Goal: Find specific page/section: Find specific page/section

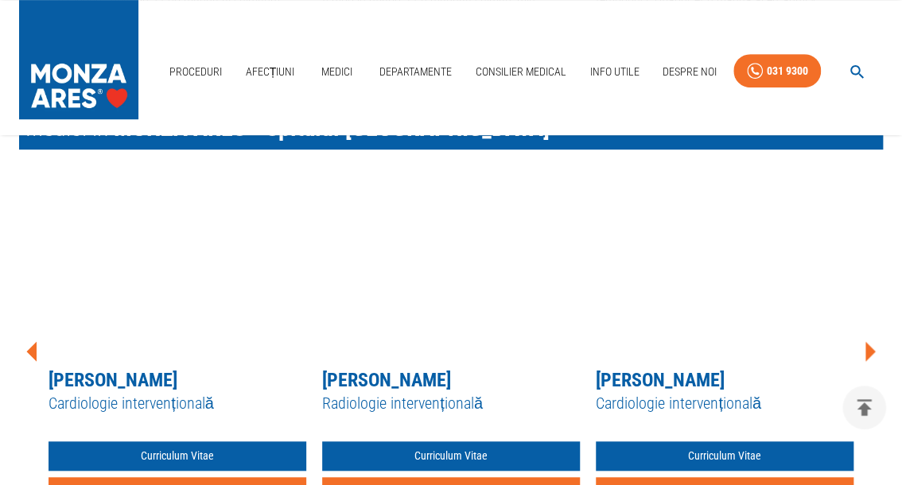
scroll to position [2610, 0]
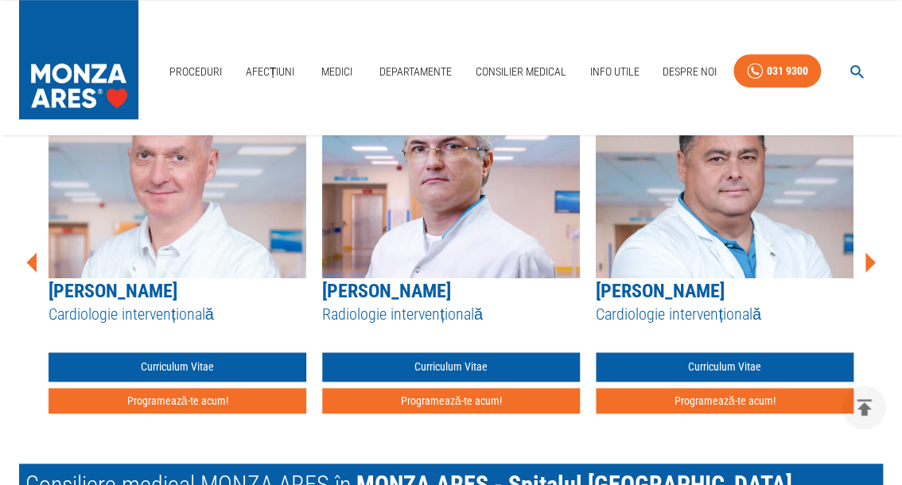
click at [863, 242] on icon at bounding box center [870, 263] width 48 height 48
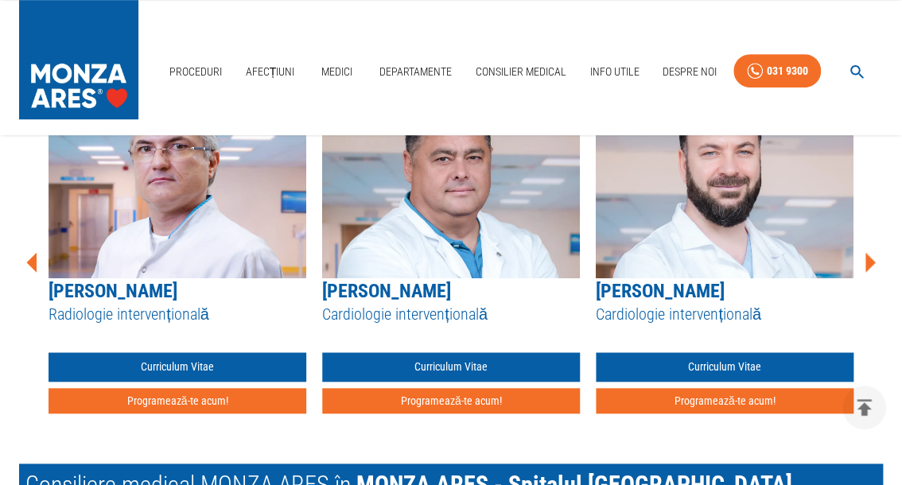
click at [863, 242] on icon at bounding box center [870, 263] width 48 height 48
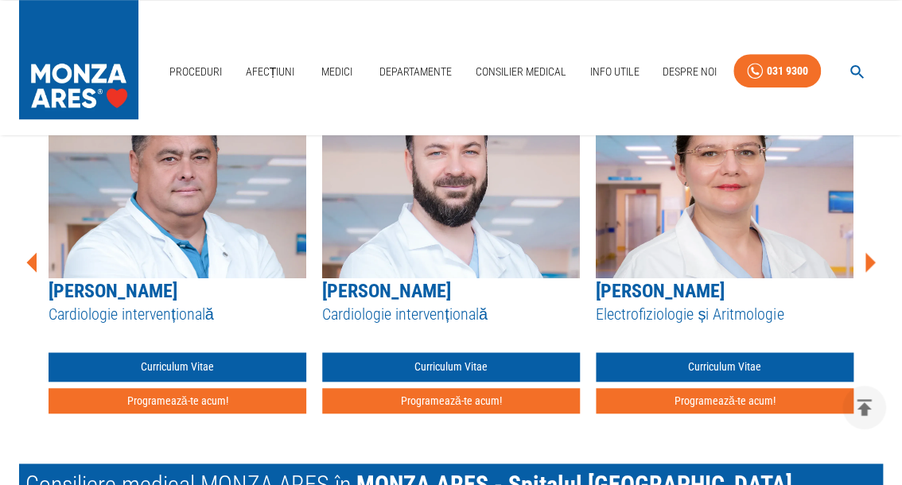
click at [863, 242] on icon at bounding box center [870, 263] width 48 height 48
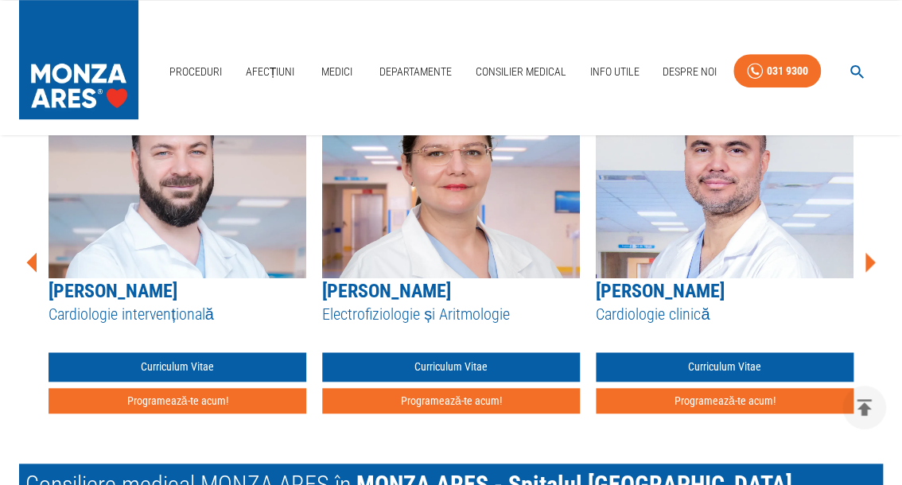
click at [869, 252] on icon at bounding box center [871, 262] width 10 height 20
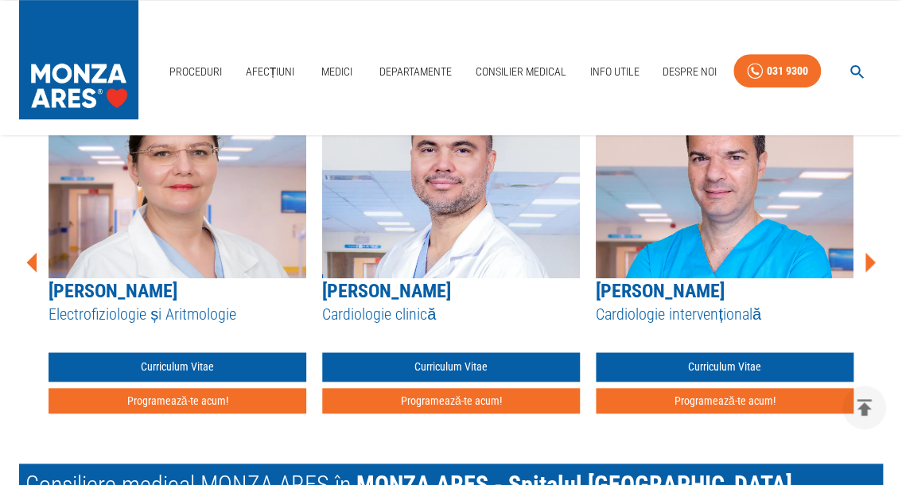
click at [869, 252] on icon at bounding box center [871, 262] width 10 height 20
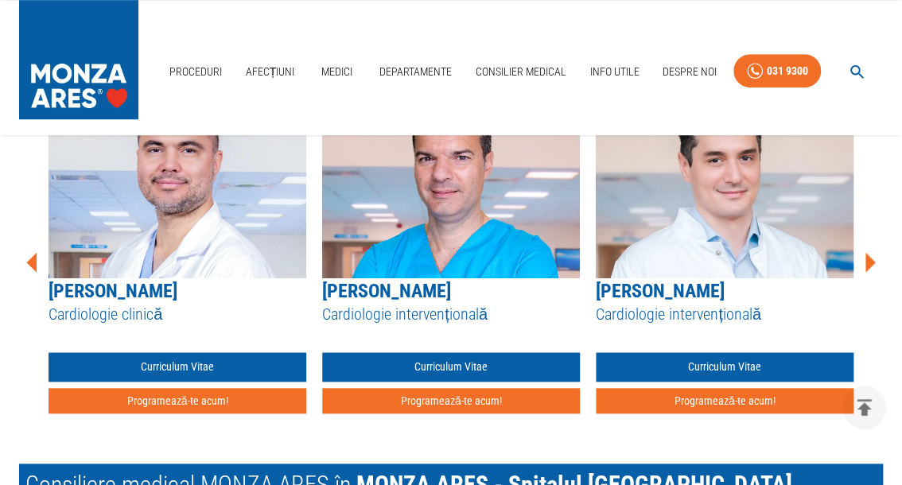
click at [869, 252] on icon at bounding box center [871, 262] width 10 height 20
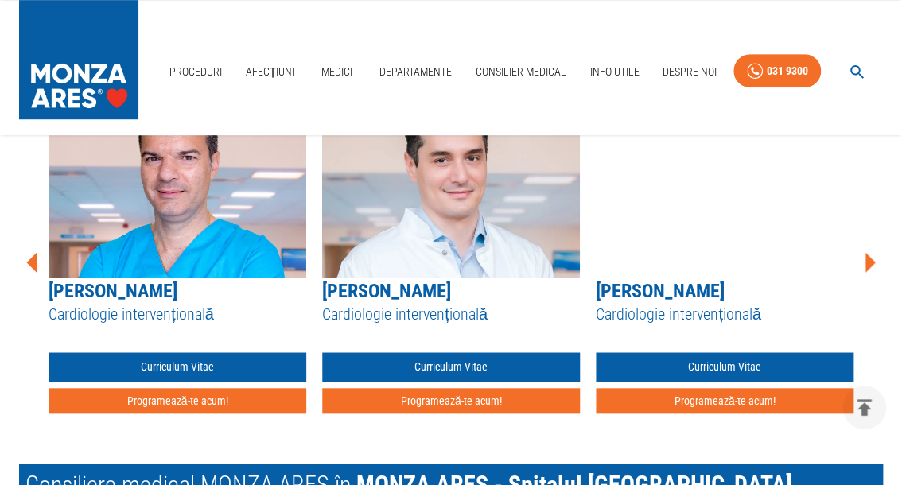
click at [869, 252] on icon at bounding box center [871, 262] width 10 height 20
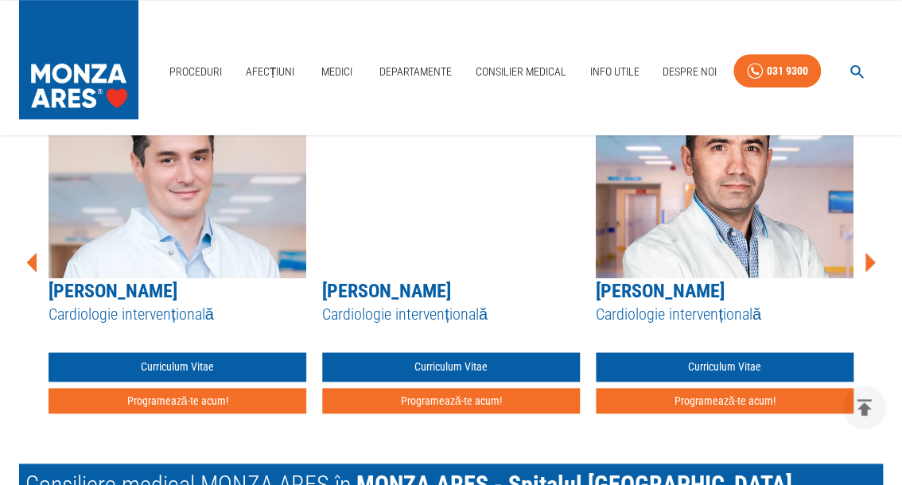
click at [869, 252] on icon at bounding box center [871, 262] width 10 height 20
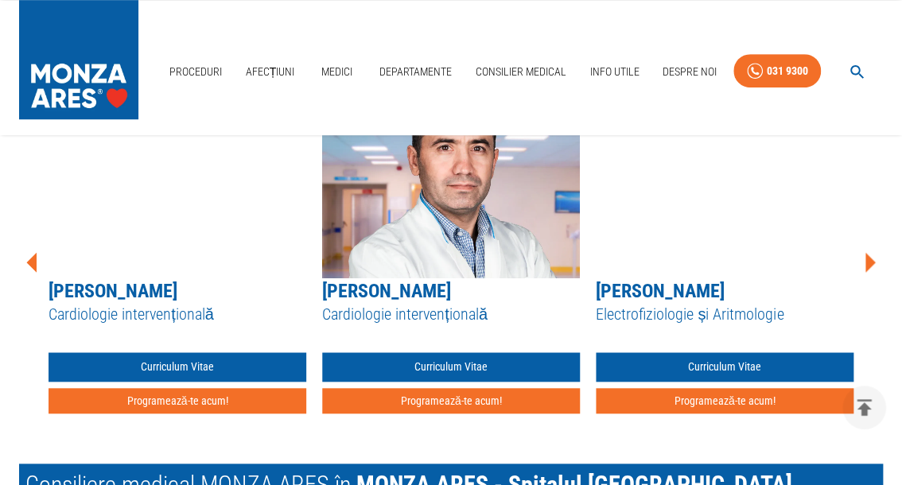
click at [869, 252] on icon at bounding box center [871, 262] width 10 height 20
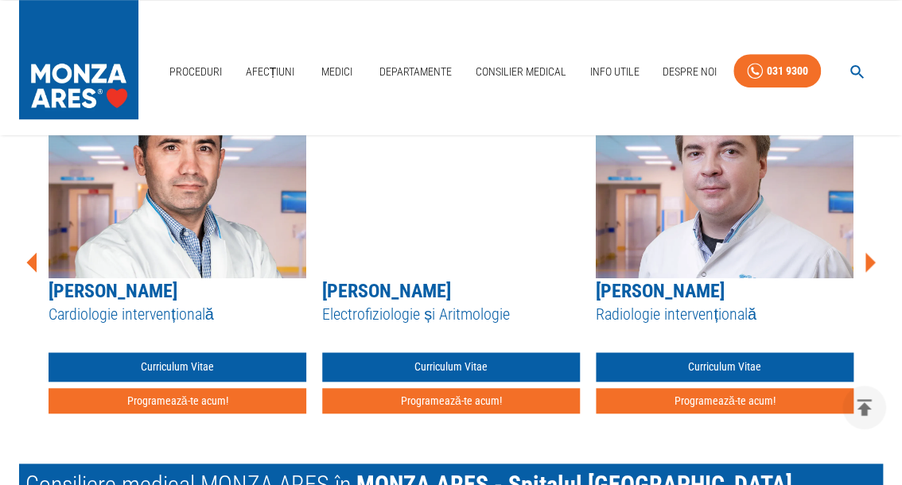
click at [869, 252] on icon at bounding box center [871, 262] width 10 height 20
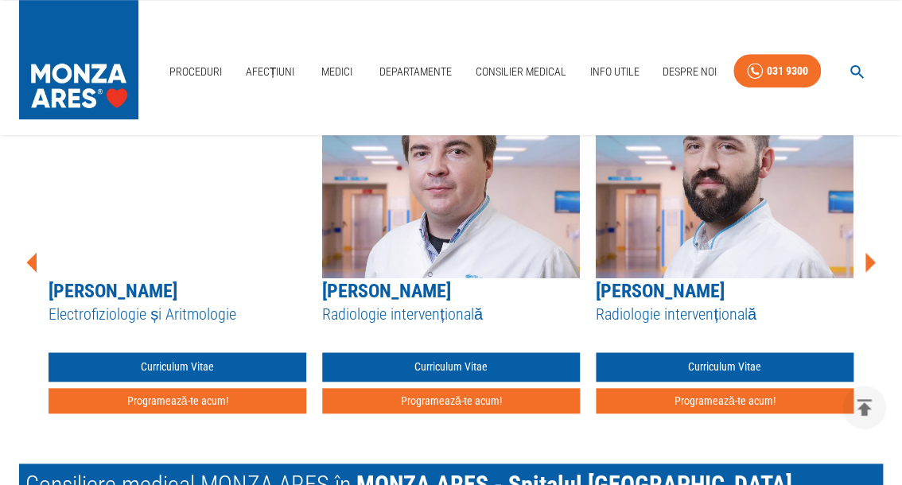
click at [869, 252] on icon at bounding box center [871, 262] width 10 height 20
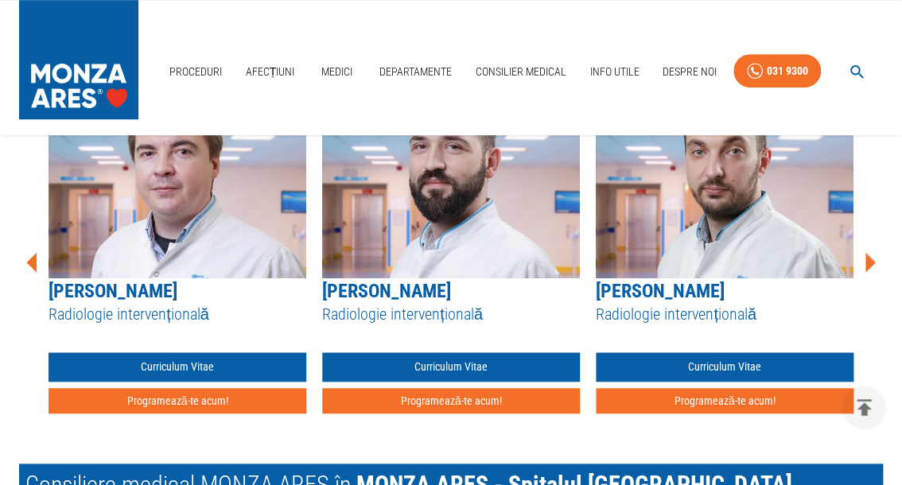
click at [869, 252] on icon at bounding box center [871, 262] width 10 height 20
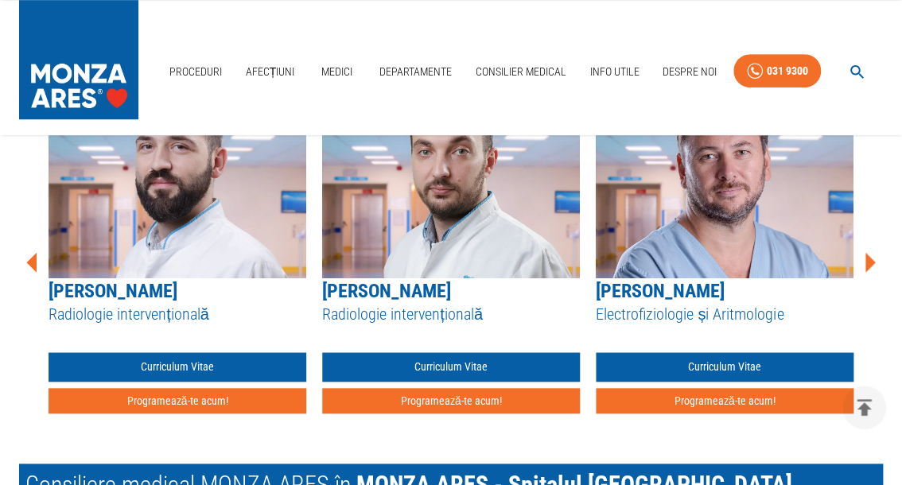
click at [869, 252] on icon at bounding box center [871, 262] width 10 height 20
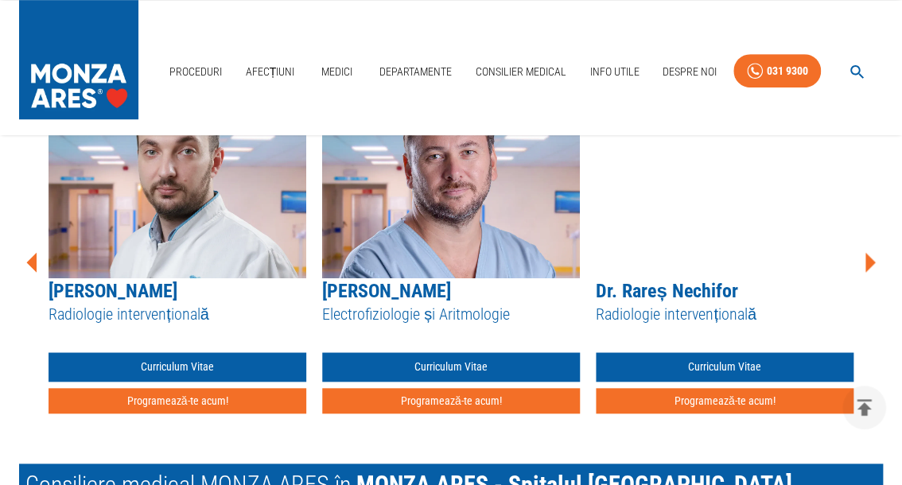
click at [869, 252] on icon at bounding box center [871, 262] width 10 height 20
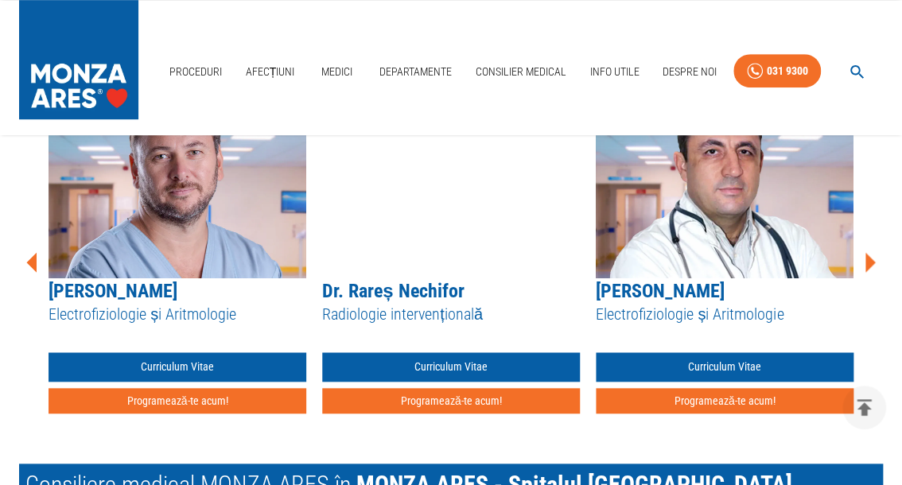
click at [869, 252] on icon at bounding box center [871, 262] width 10 height 20
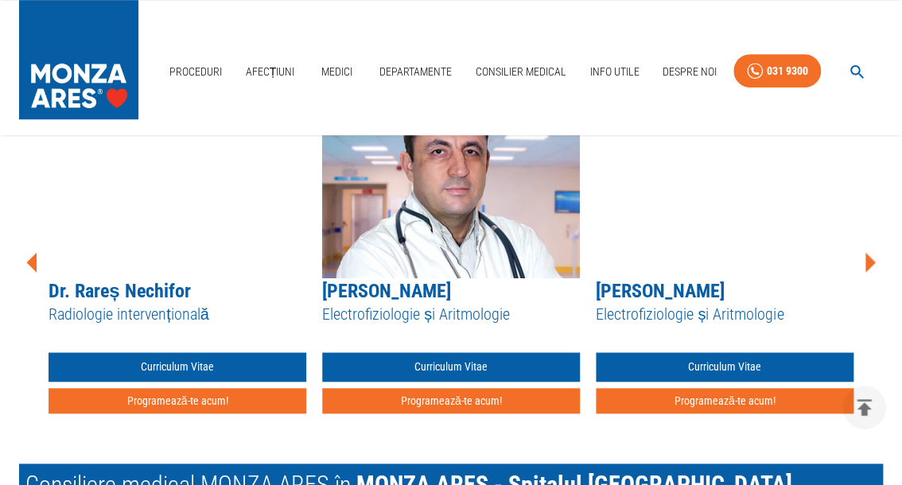
click at [869, 252] on icon at bounding box center [871, 262] width 10 height 20
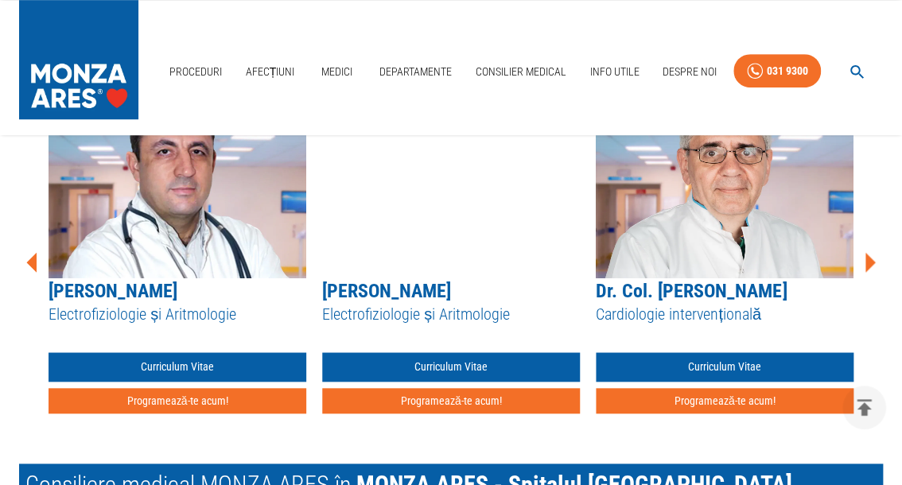
click at [867, 252] on icon at bounding box center [871, 262] width 10 height 20
click at [866, 252] on icon at bounding box center [871, 262] width 10 height 20
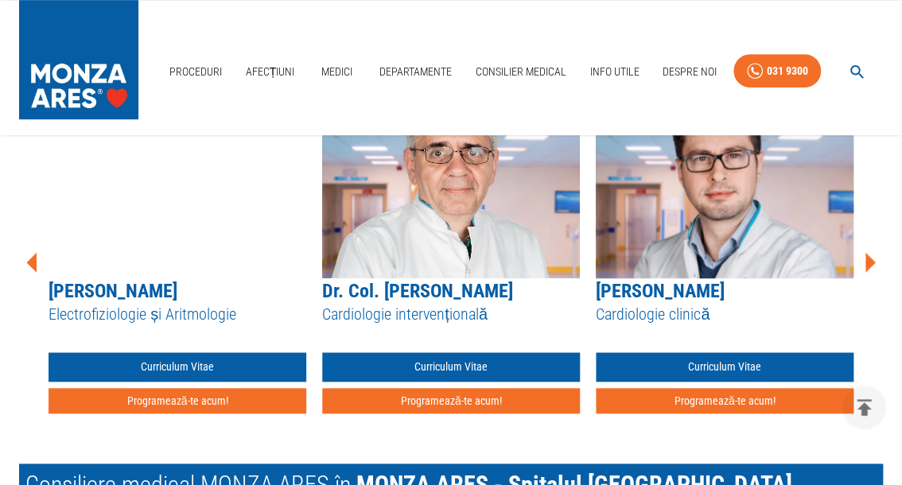
click at [866, 252] on icon at bounding box center [871, 262] width 10 height 20
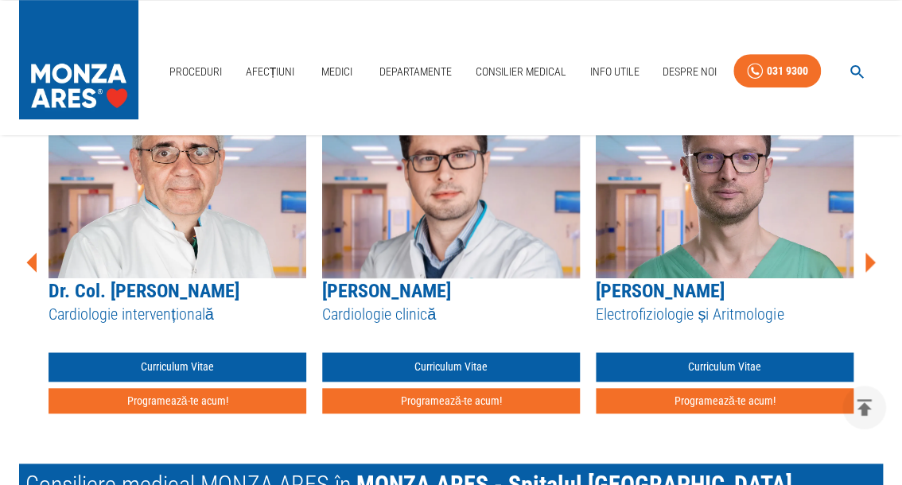
click at [866, 252] on icon at bounding box center [871, 262] width 10 height 20
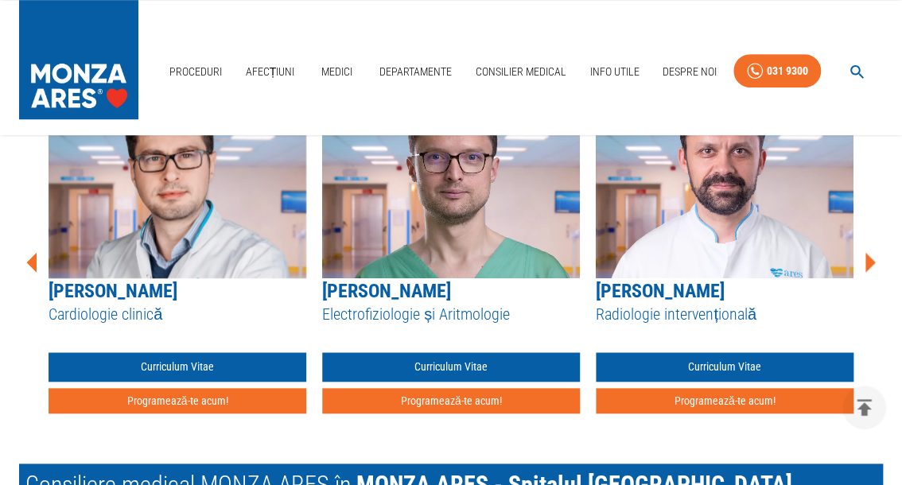
click at [866, 252] on icon at bounding box center [871, 262] width 10 height 20
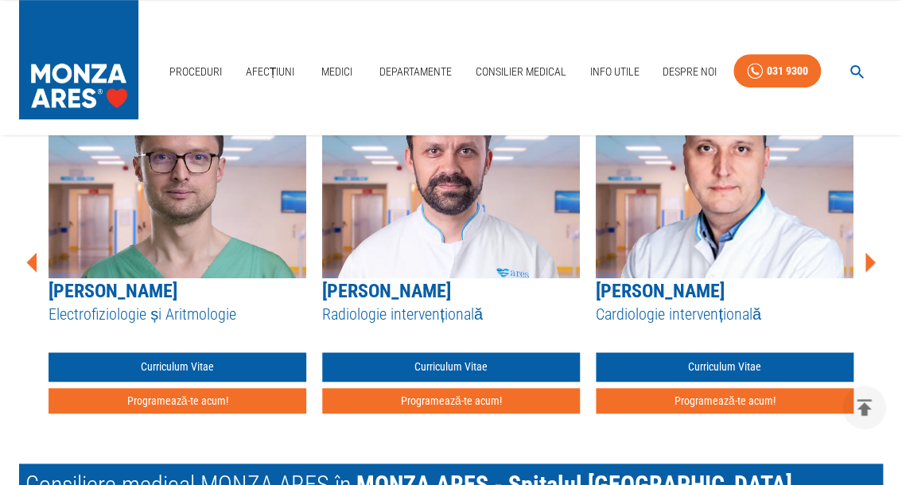
click at [866, 252] on icon at bounding box center [871, 262] width 10 height 20
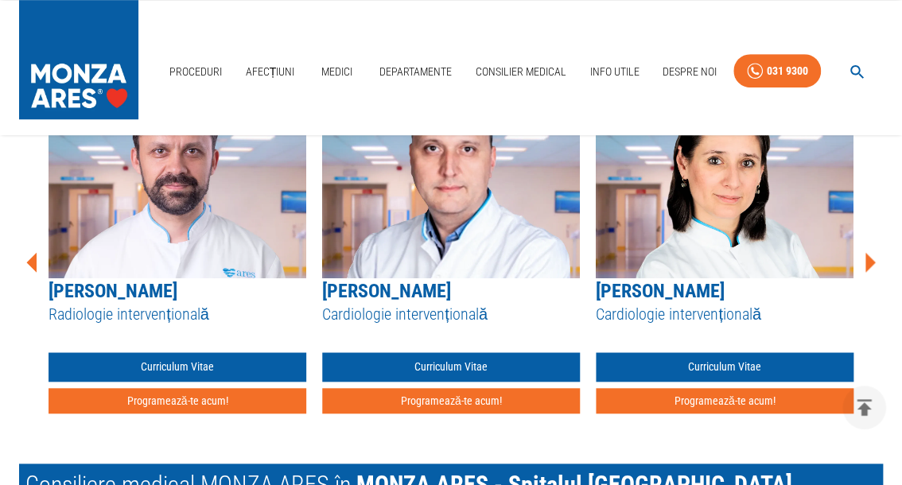
click at [866, 252] on icon at bounding box center [871, 262] width 10 height 20
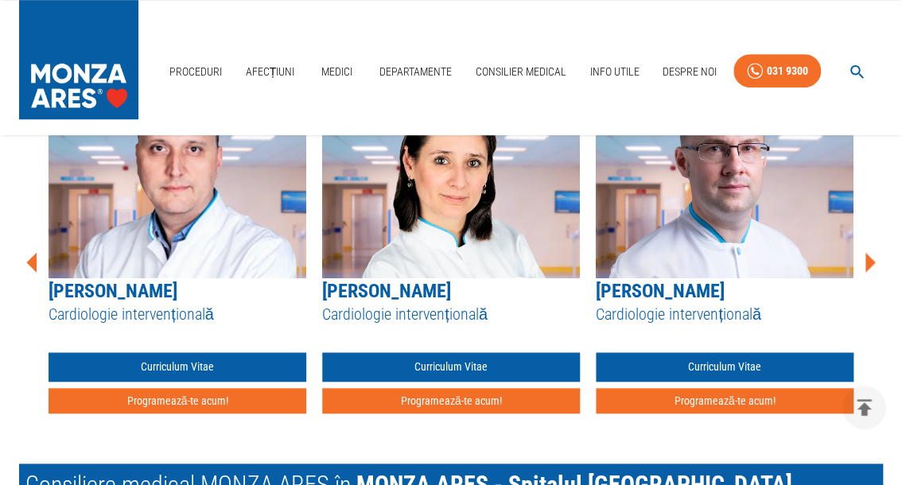
click at [866, 252] on icon at bounding box center [871, 262] width 10 height 20
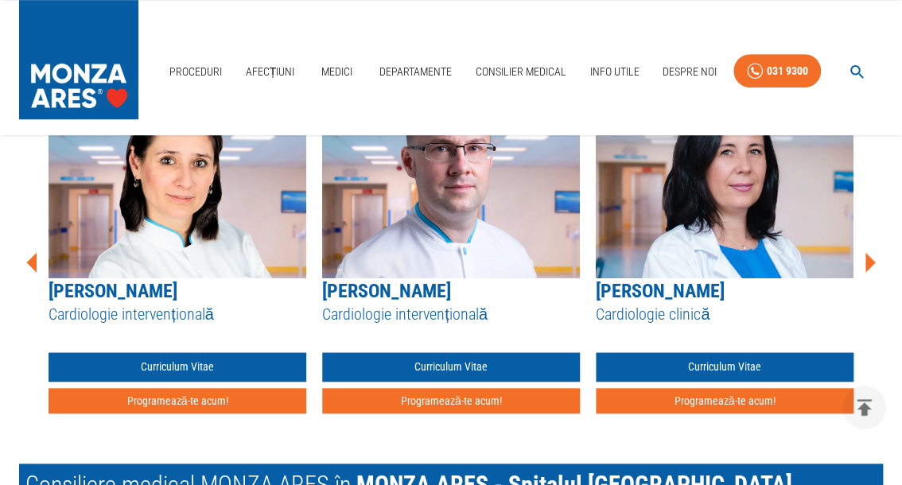
click at [866, 252] on icon at bounding box center [871, 262] width 10 height 20
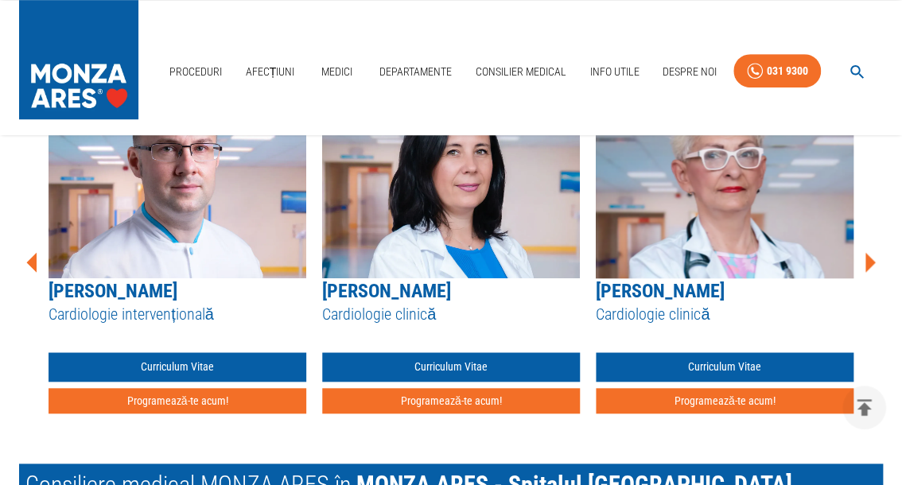
click at [866, 252] on icon at bounding box center [871, 262] width 10 height 20
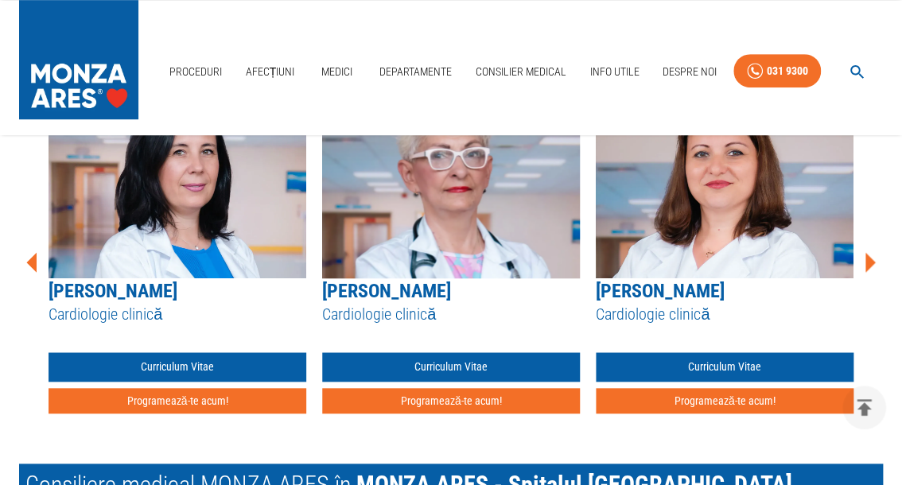
click at [866, 252] on icon at bounding box center [871, 262] width 10 height 20
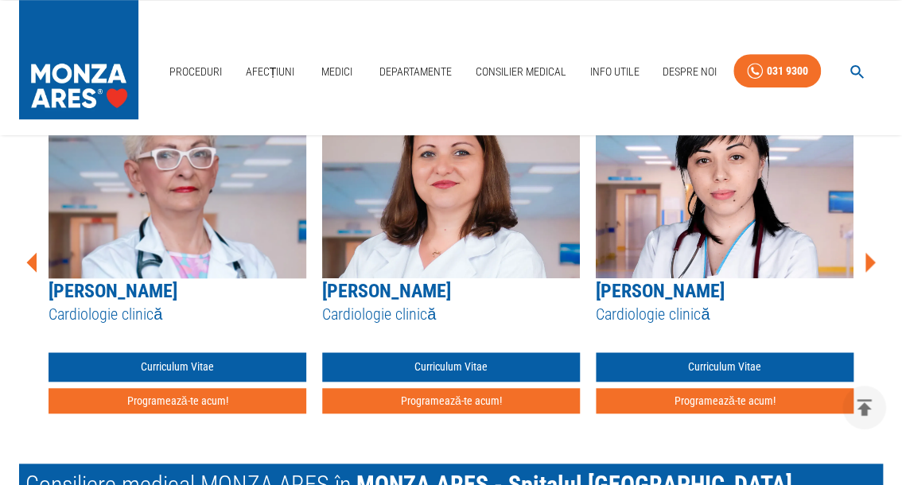
click at [866, 252] on icon at bounding box center [871, 262] width 10 height 20
click at [869, 252] on icon at bounding box center [871, 262] width 10 height 20
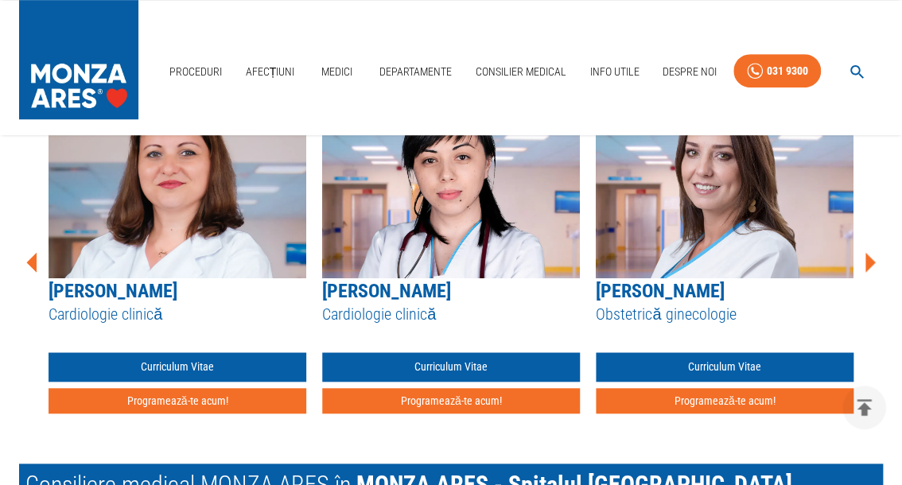
click at [869, 252] on icon at bounding box center [871, 262] width 10 height 20
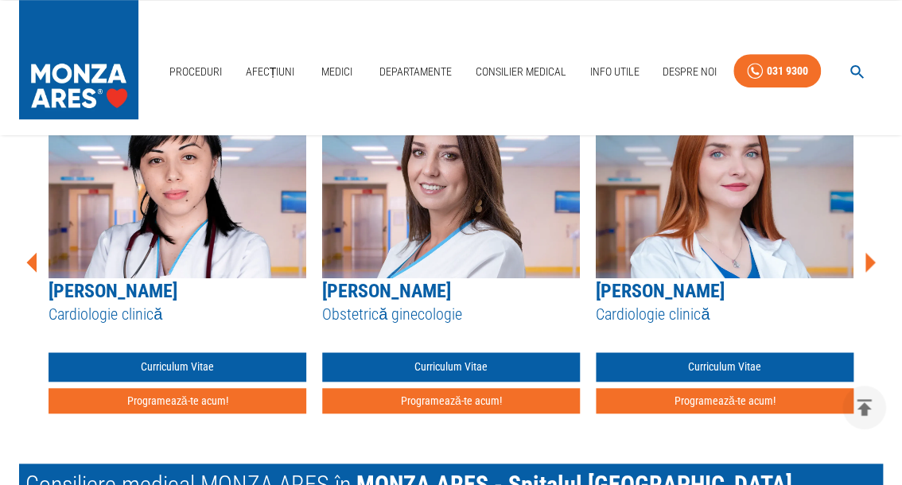
click at [869, 252] on icon at bounding box center [871, 262] width 10 height 20
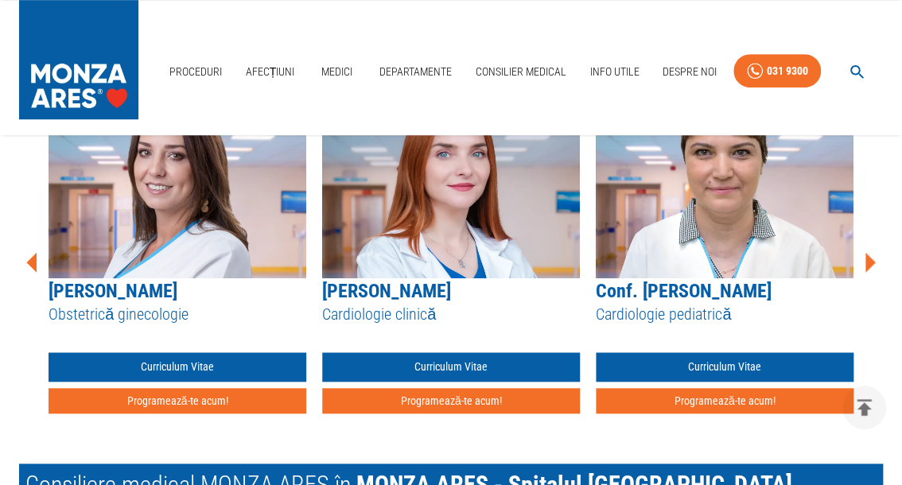
click at [869, 252] on icon at bounding box center [871, 262] width 10 height 20
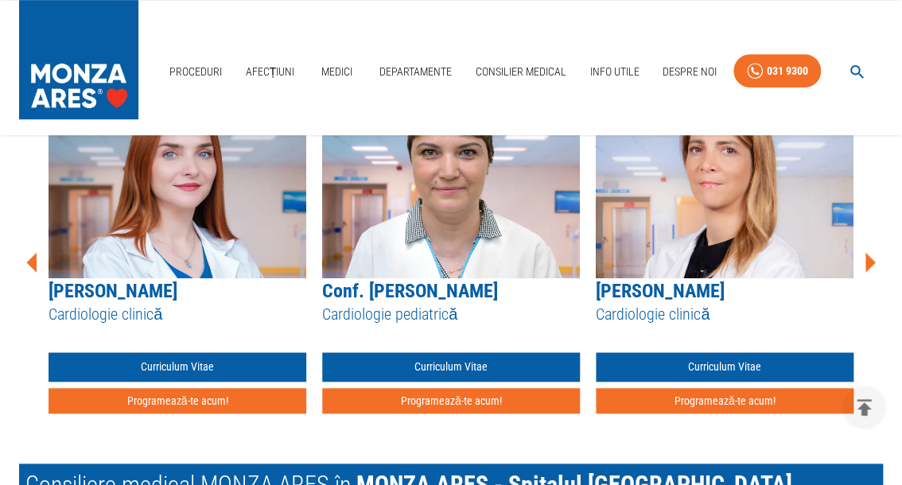
click at [869, 252] on icon at bounding box center [871, 262] width 10 height 20
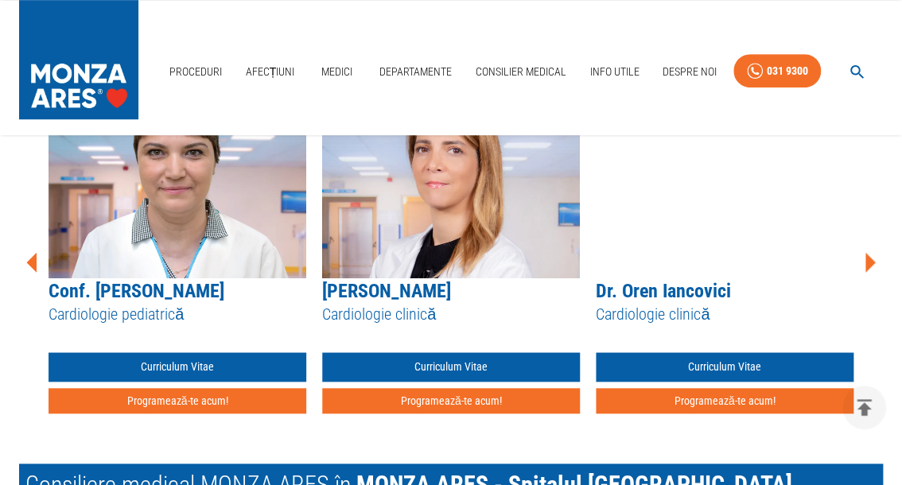
click at [869, 252] on icon at bounding box center [871, 262] width 10 height 20
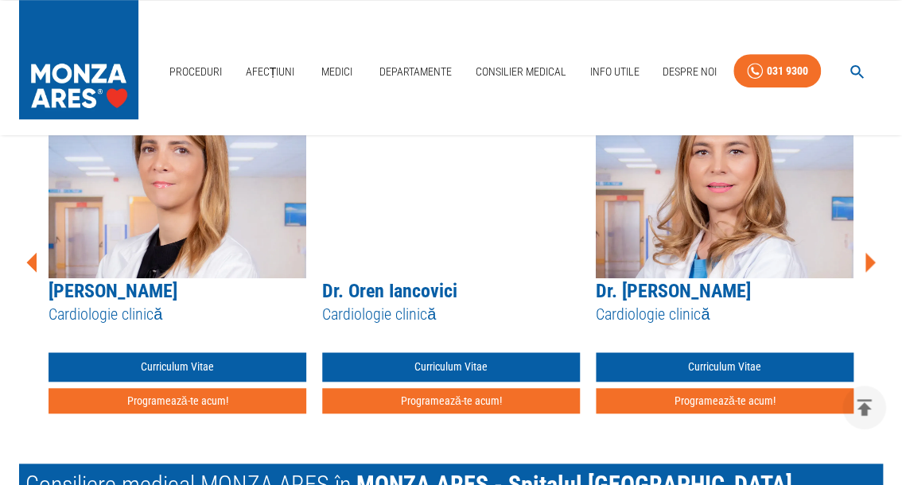
click at [869, 252] on icon at bounding box center [871, 262] width 10 height 20
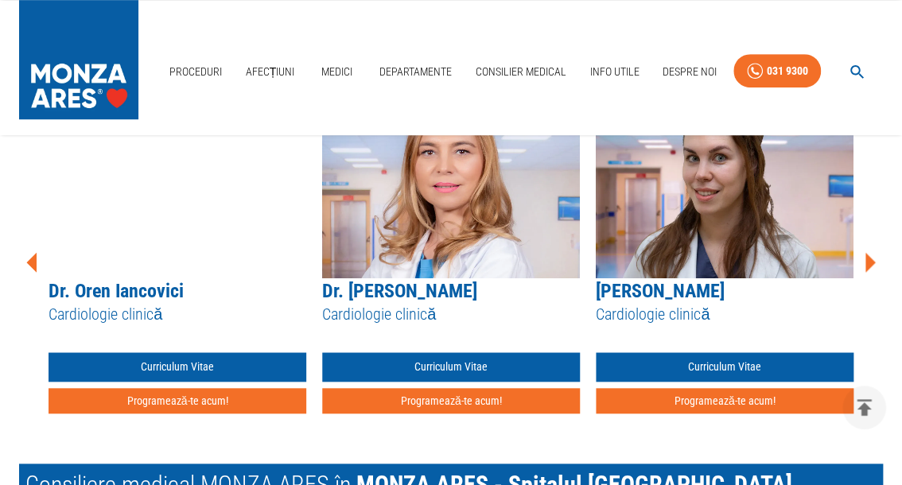
click at [869, 252] on icon at bounding box center [871, 262] width 10 height 20
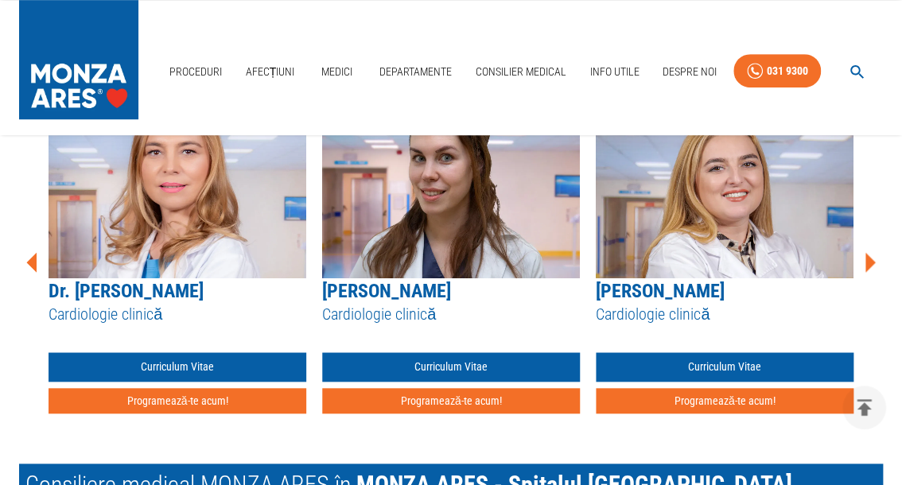
click at [869, 252] on icon at bounding box center [871, 262] width 10 height 20
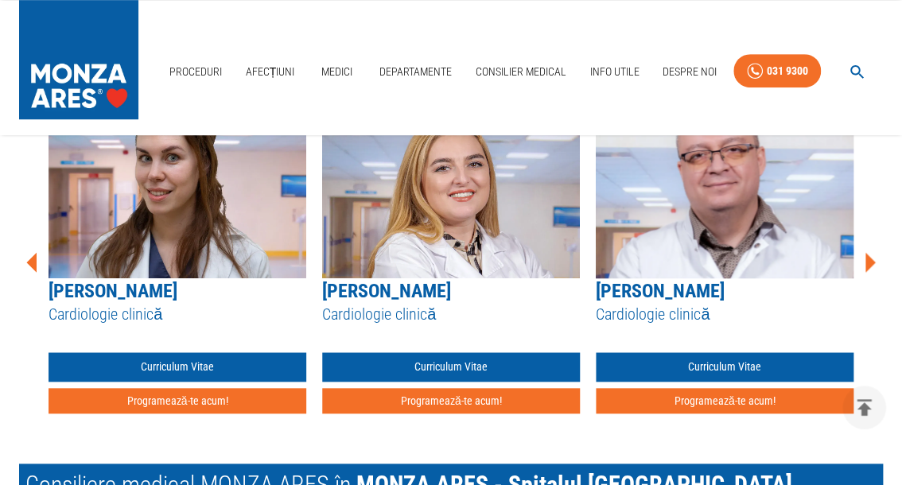
click at [869, 252] on icon at bounding box center [871, 262] width 10 height 20
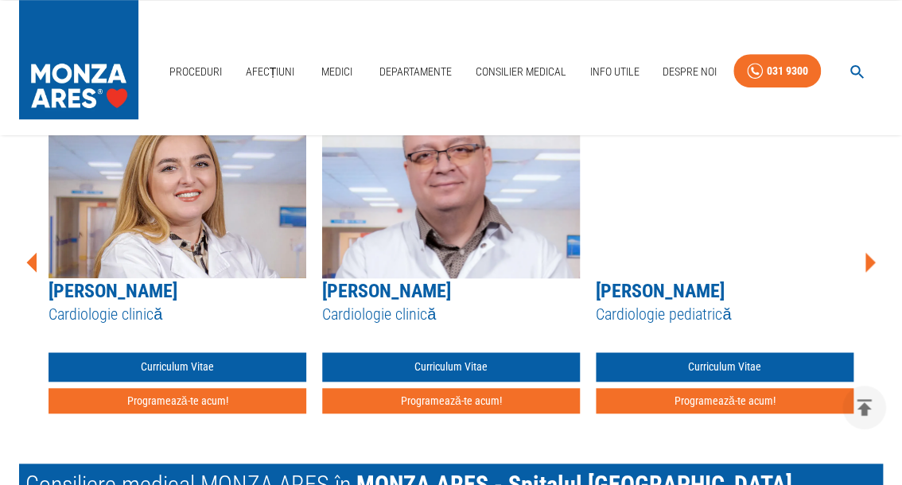
click at [869, 252] on icon at bounding box center [871, 262] width 10 height 20
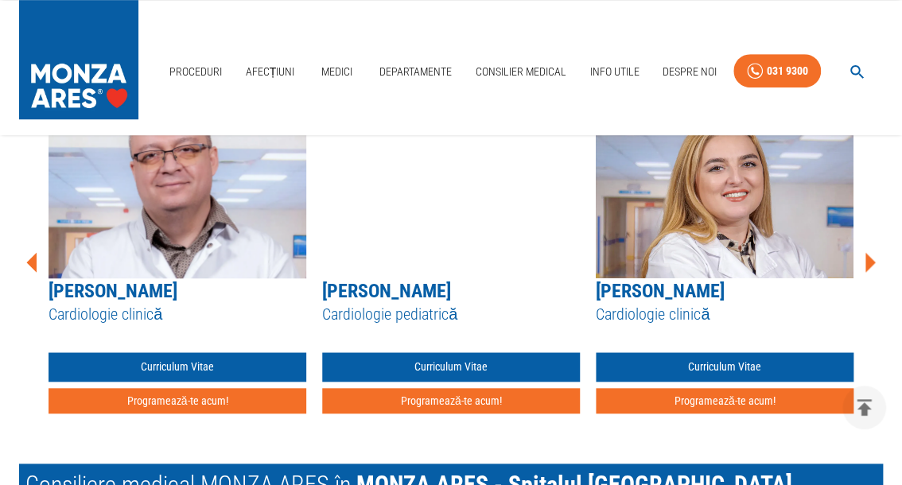
click at [869, 252] on icon at bounding box center [871, 262] width 10 height 20
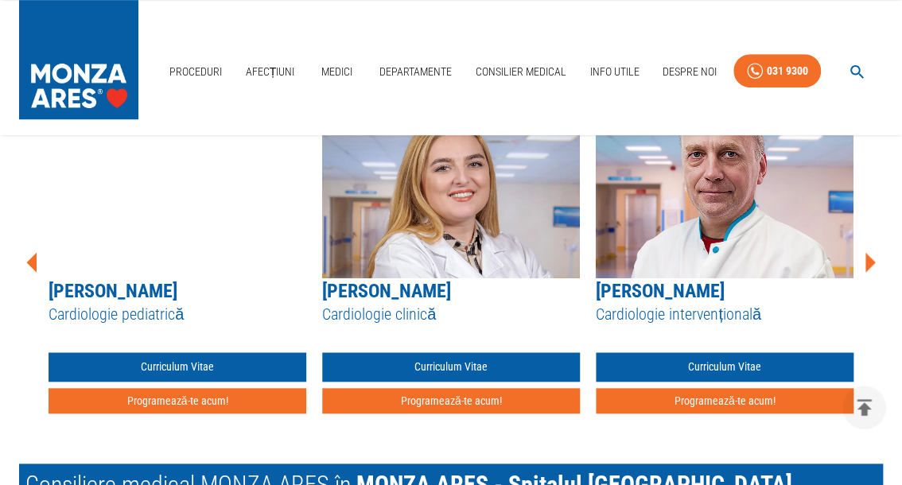
click at [869, 252] on icon at bounding box center [871, 262] width 10 height 20
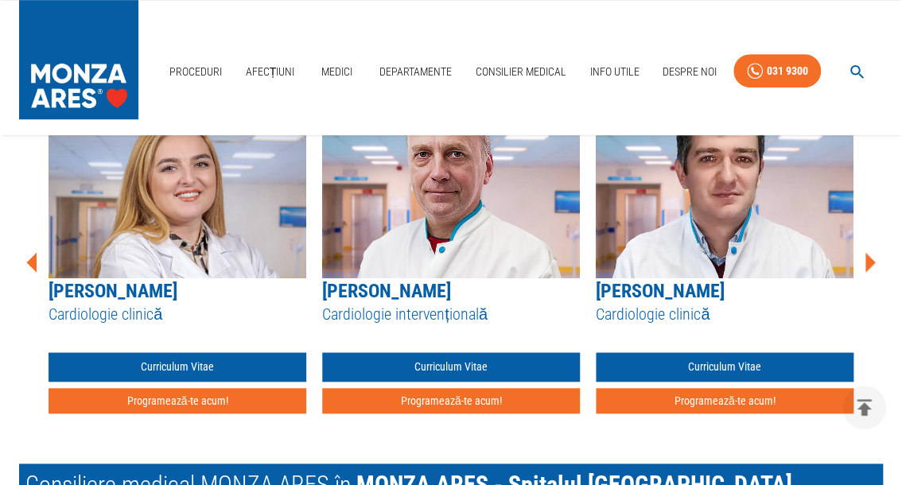
click at [869, 252] on icon at bounding box center [871, 262] width 10 height 20
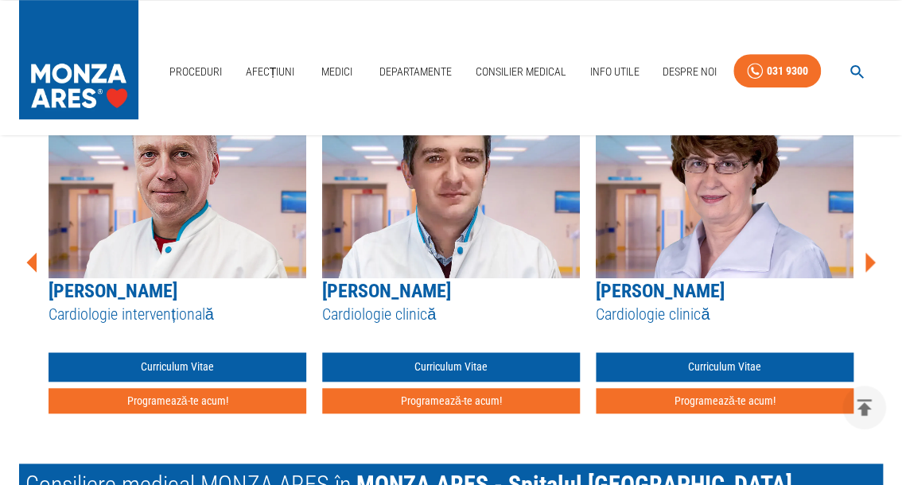
click at [869, 252] on icon at bounding box center [871, 262] width 10 height 20
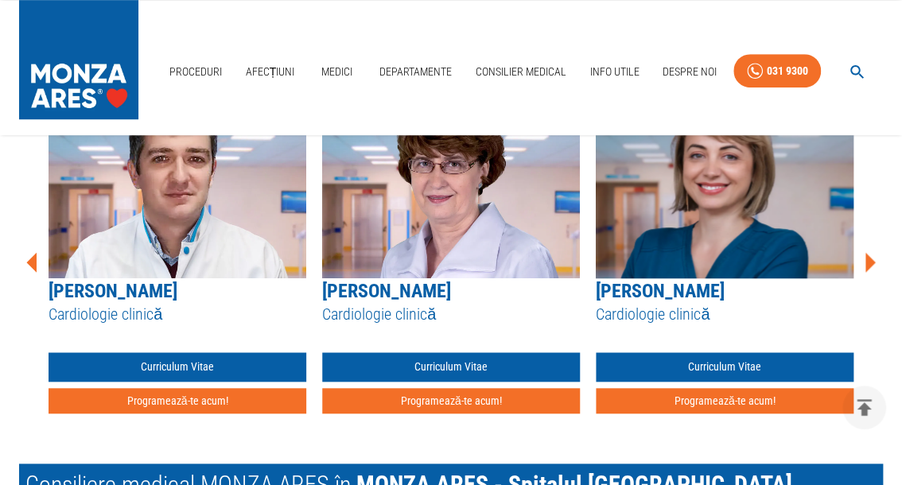
click at [869, 252] on icon at bounding box center [871, 262] width 10 height 20
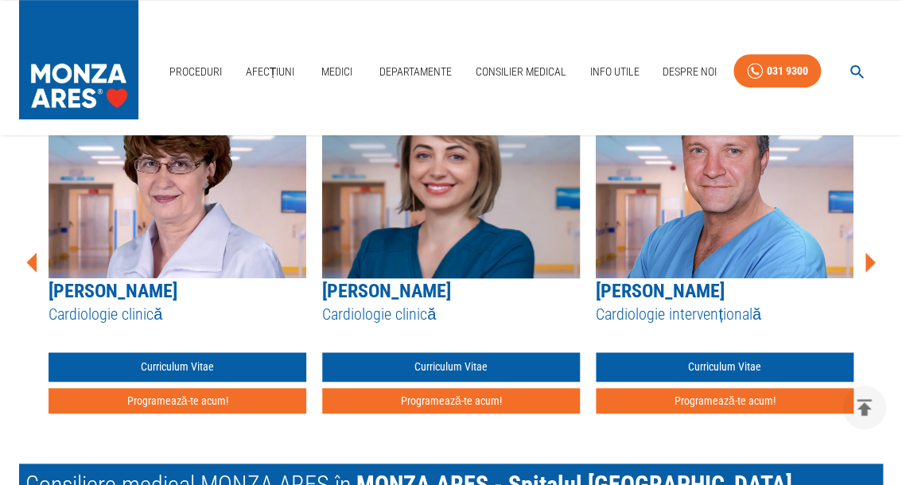
click at [869, 252] on icon at bounding box center [871, 262] width 10 height 20
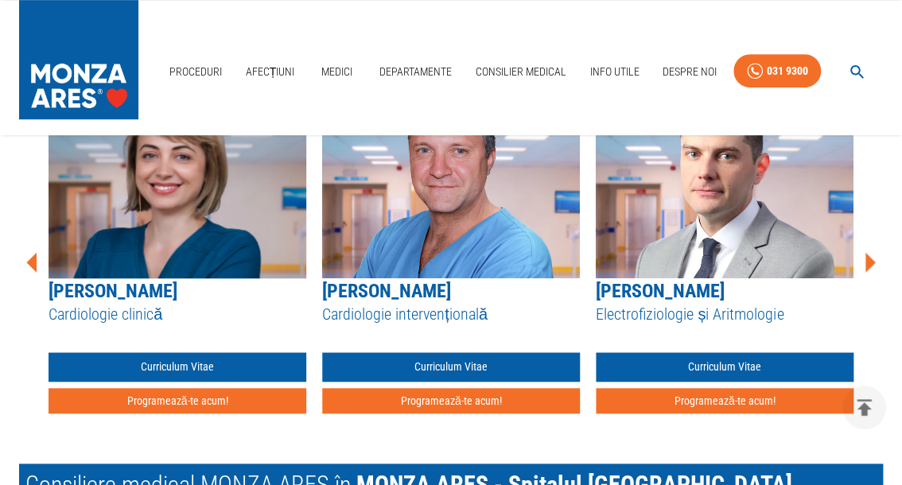
click at [869, 252] on icon at bounding box center [871, 262] width 10 height 20
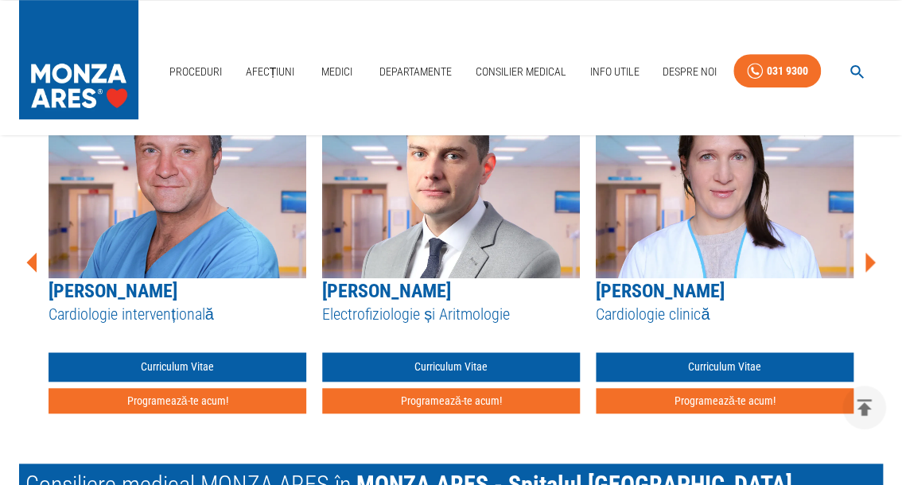
click at [869, 252] on icon at bounding box center [871, 262] width 10 height 20
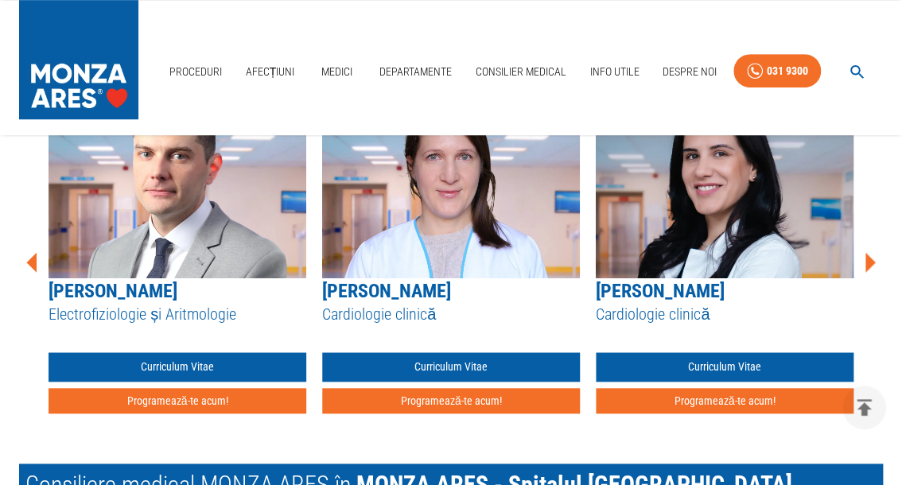
click at [869, 252] on icon at bounding box center [871, 262] width 10 height 20
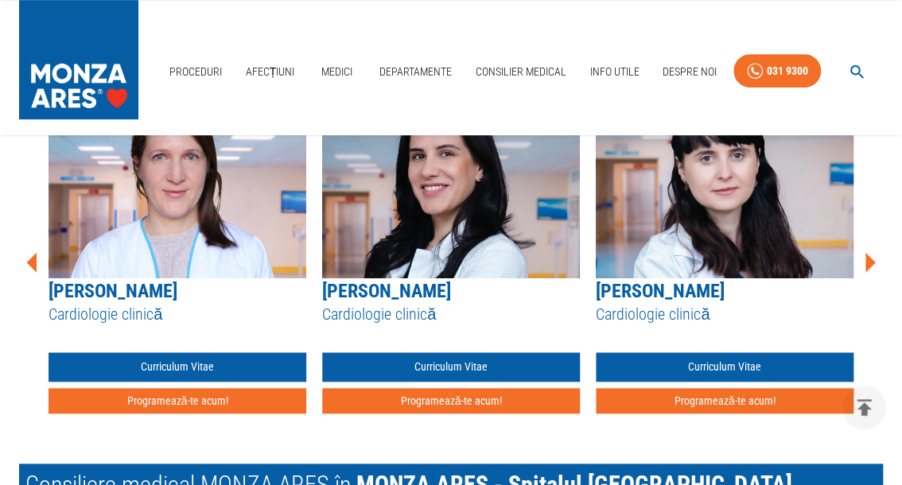
click at [869, 252] on icon at bounding box center [871, 262] width 10 height 20
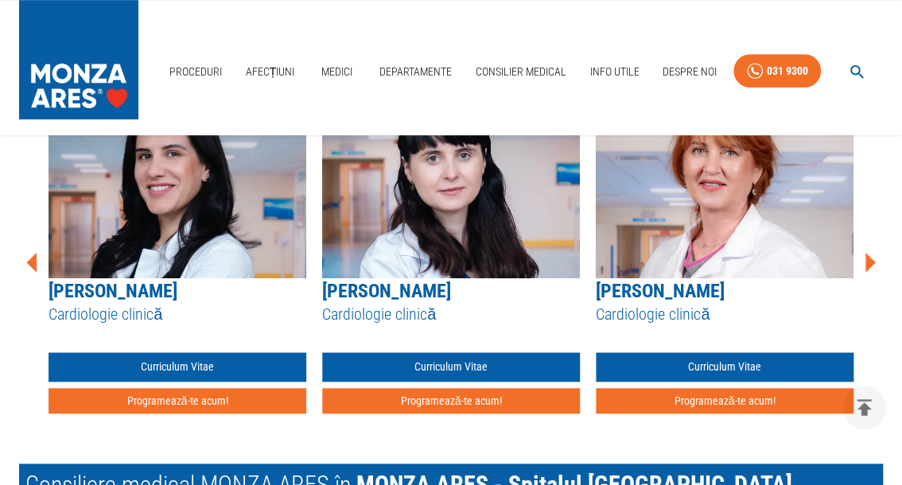
click at [869, 252] on icon at bounding box center [871, 262] width 10 height 20
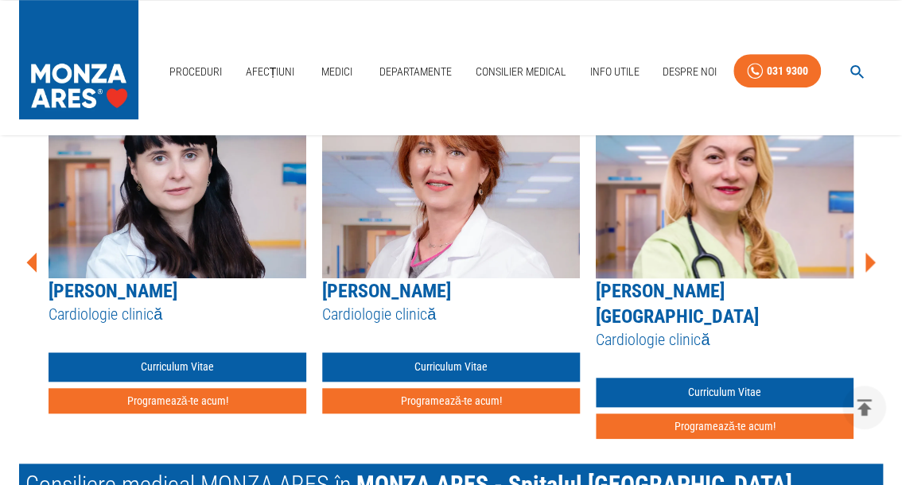
click at [869, 252] on icon at bounding box center [871, 262] width 10 height 20
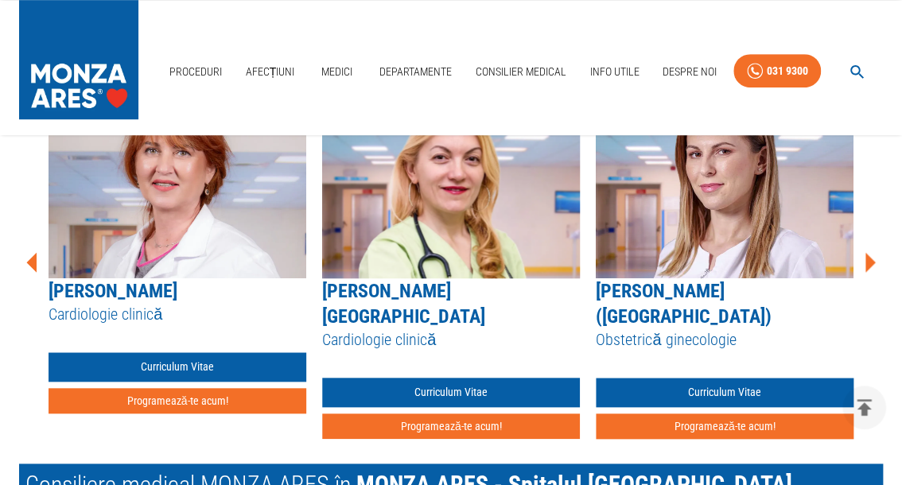
click at [869, 252] on icon at bounding box center [871, 262] width 10 height 20
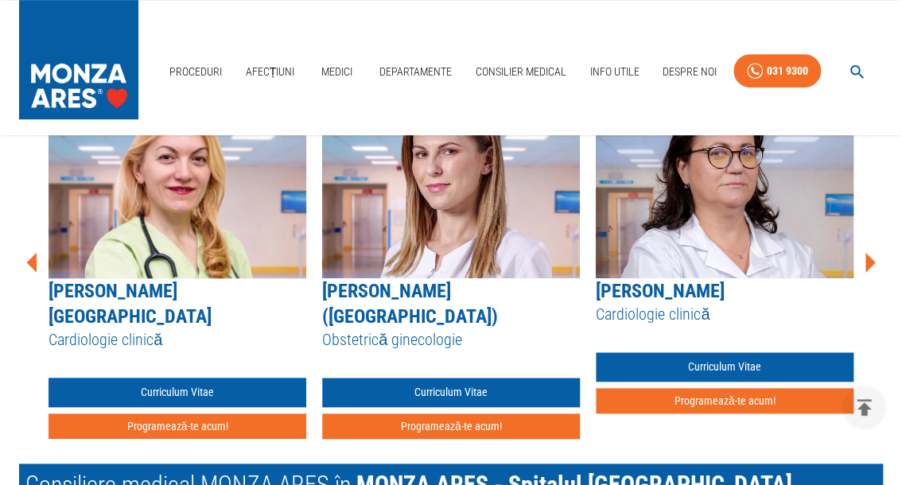
click at [869, 252] on icon at bounding box center [871, 262] width 10 height 20
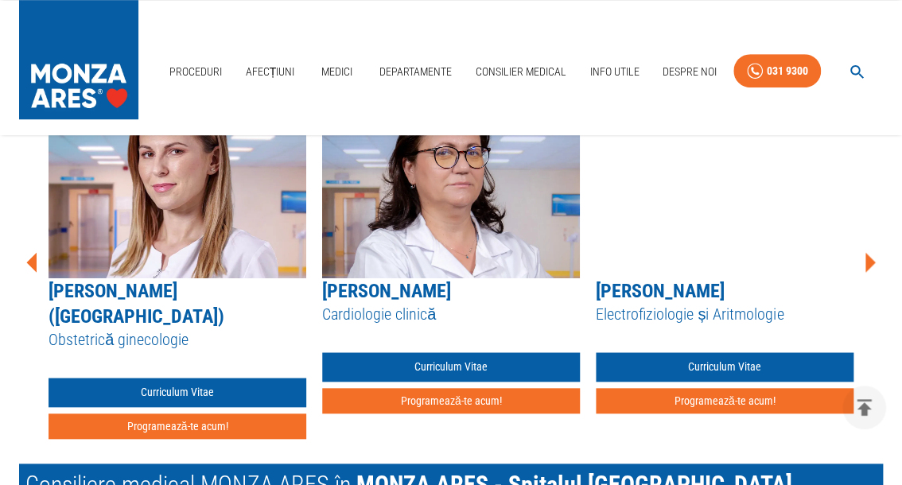
click at [869, 252] on icon at bounding box center [871, 262] width 10 height 20
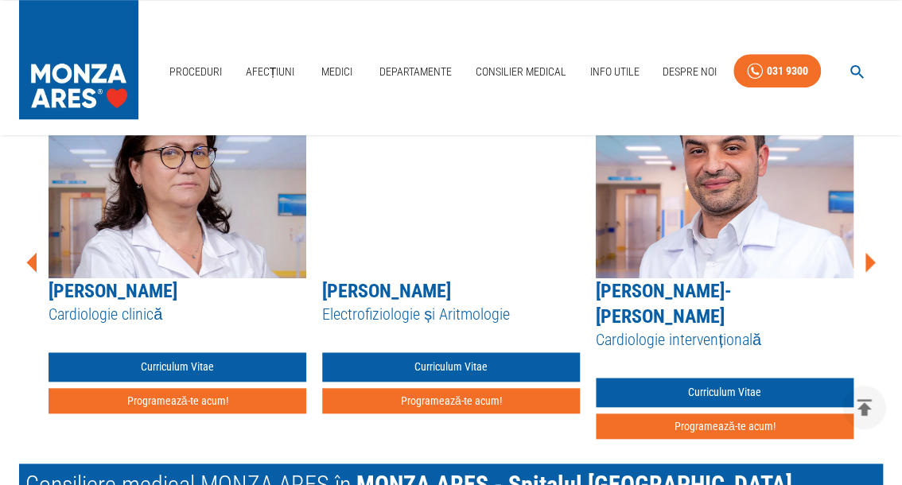
click at [869, 252] on icon at bounding box center [871, 262] width 10 height 20
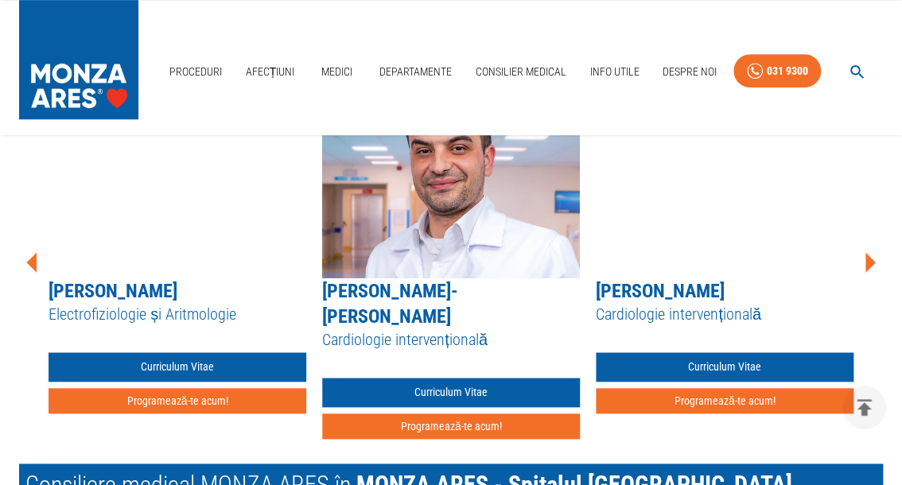
click at [869, 252] on icon at bounding box center [871, 262] width 10 height 20
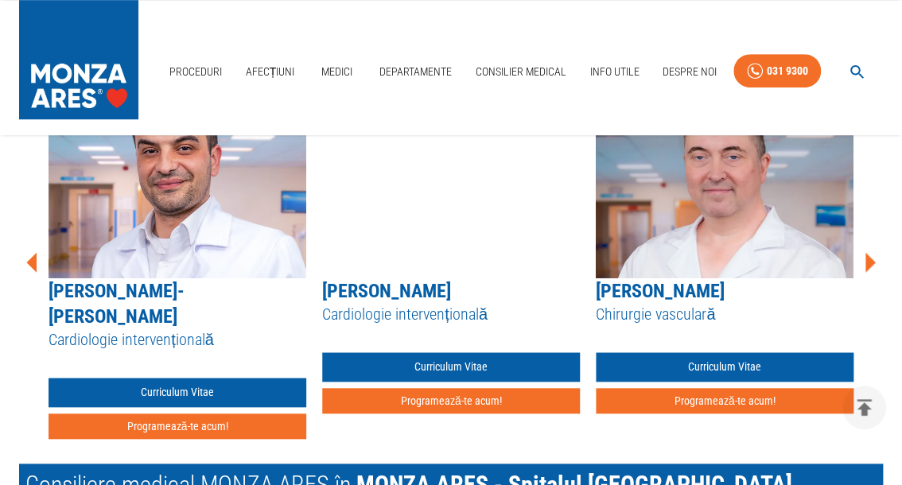
click at [869, 252] on icon at bounding box center [871, 262] width 10 height 20
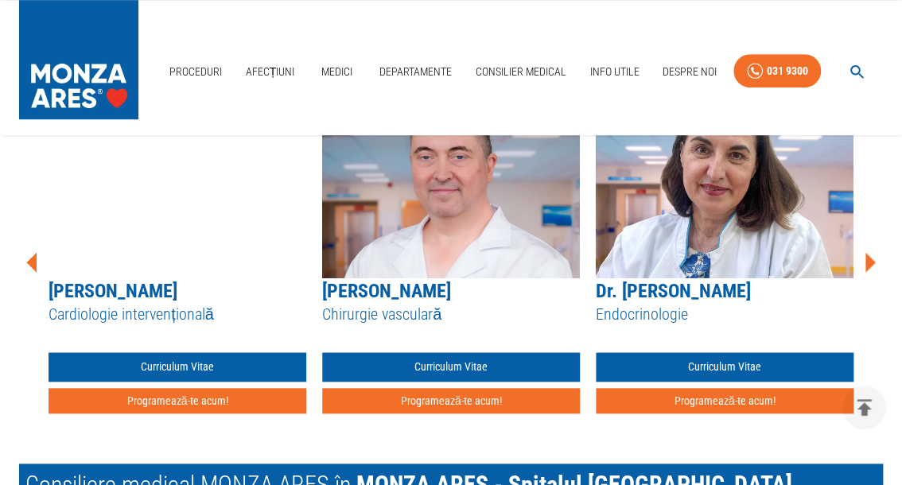
click at [869, 252] on icon at bounding box center [871, 262] width 10 height 20
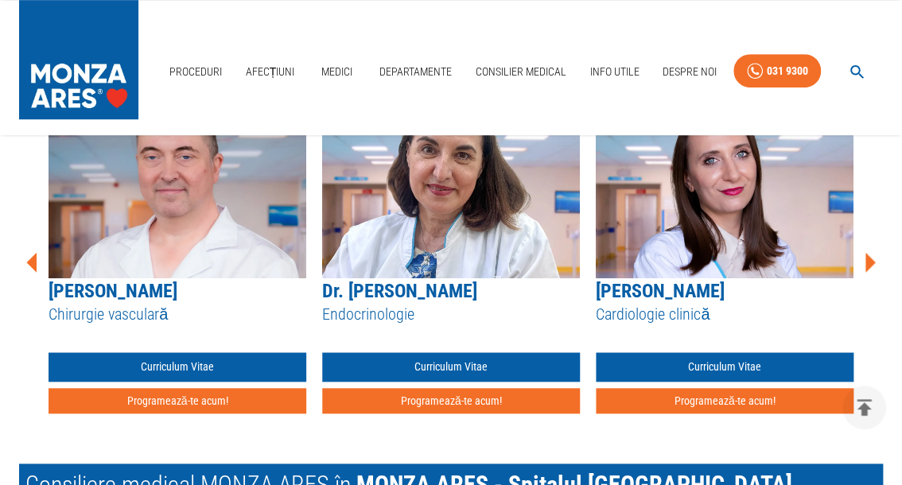
click at [869, 252] on icon at bounding box center [871, 262] width 10 height 20
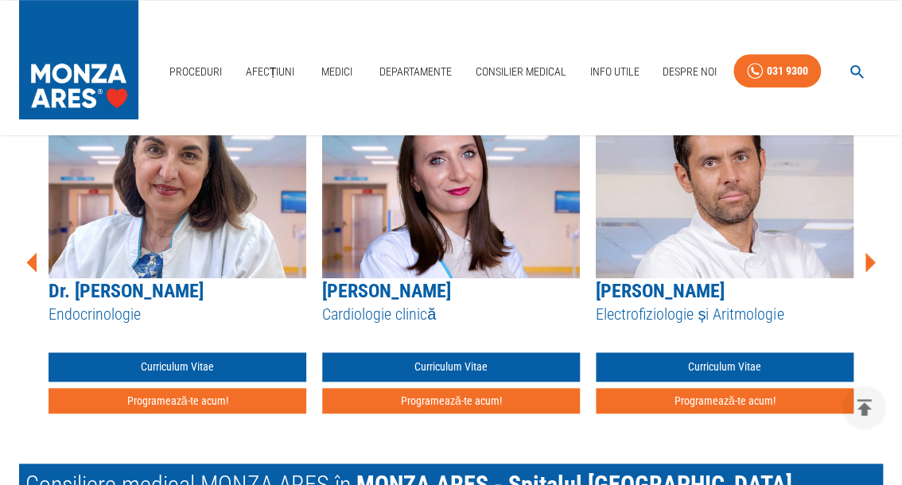
click at [869, 252] on icon at bounding box center [871, 262] width 10 height 20
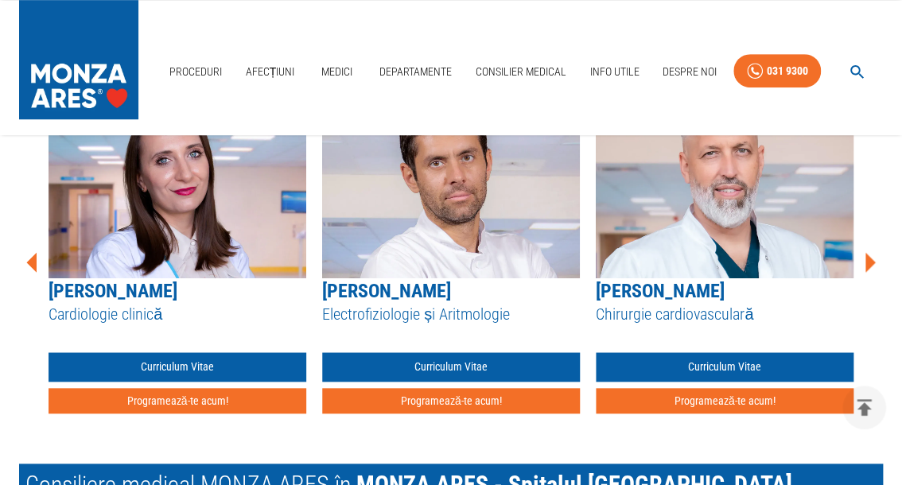
click at [869, 252] on icon at bounding box center [871, 262] width 10 height 20
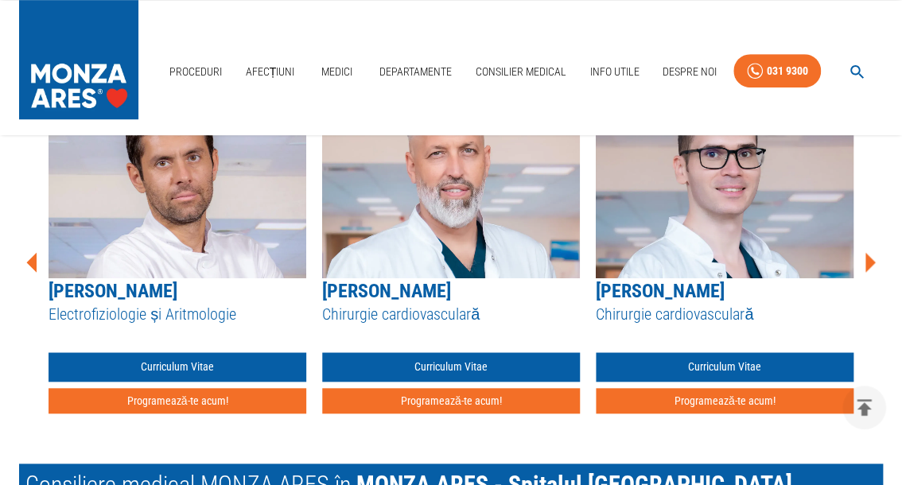
click at [869, 252] on icon at bounding box center [871, 262] width 10 height 20
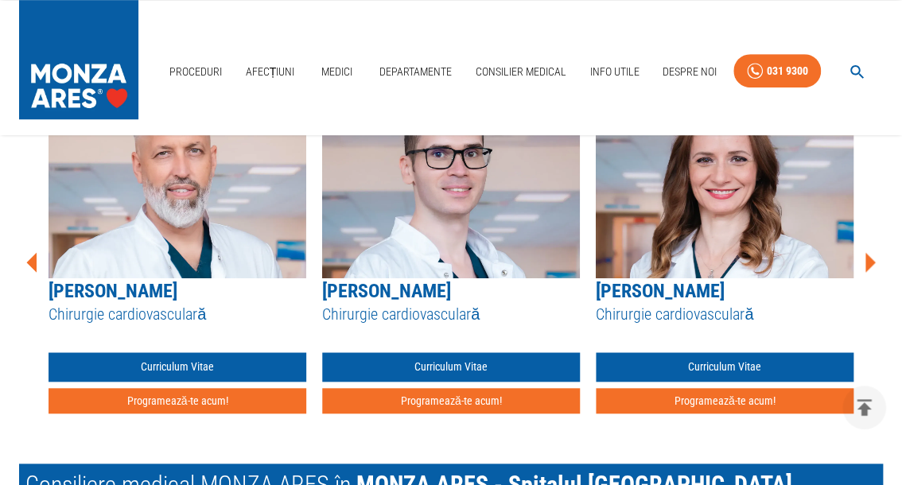
click at [869, 252] on icon at bounding box center [871, 262] width 10 height 20
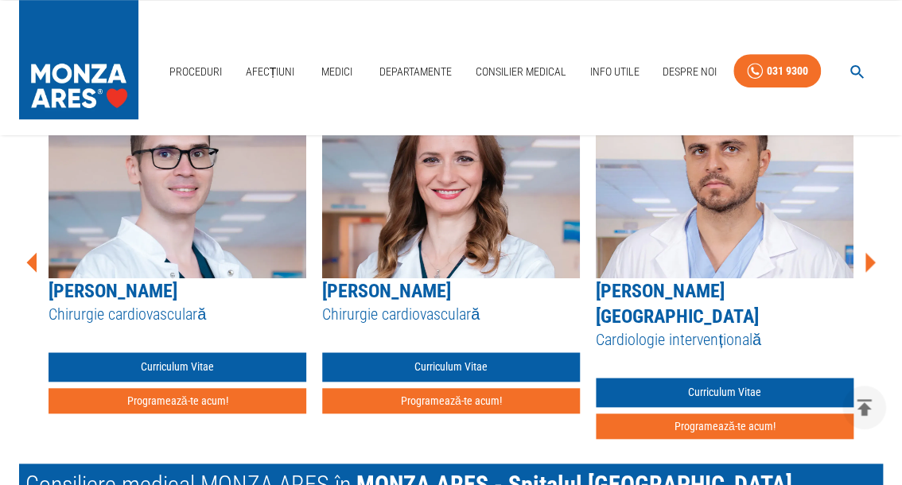
click at [869, 252] on icon at bounding box center [871, 262] width 10 height 20
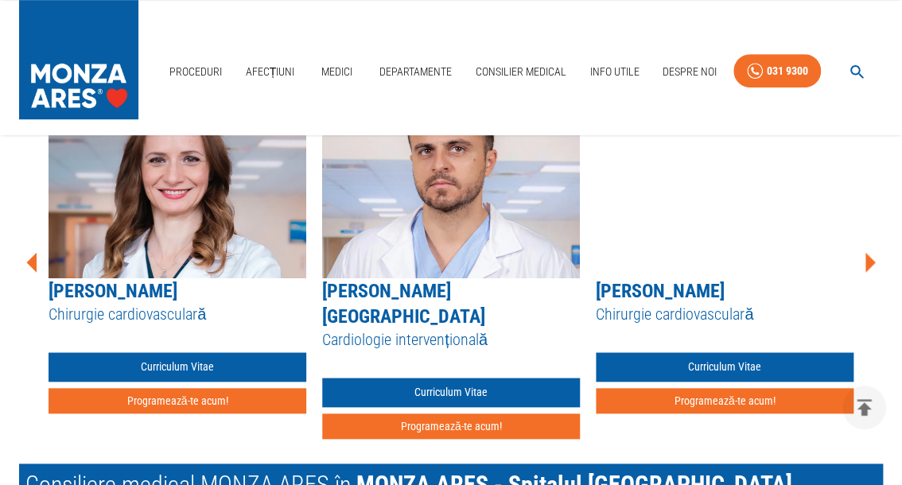
click at [869, 252] on icon at bounding box center [871, 262] width 10 height 20
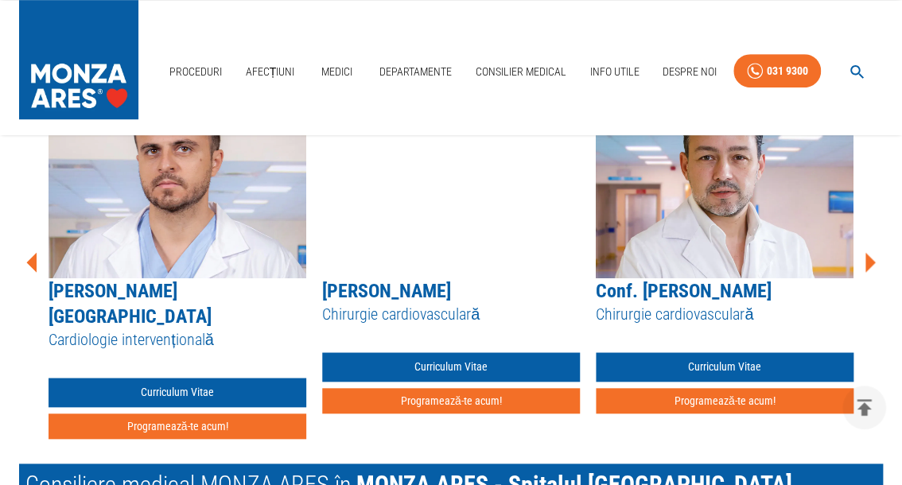
click at [869, 252] on icon at bounding box center [871, 262] width 10 height 20
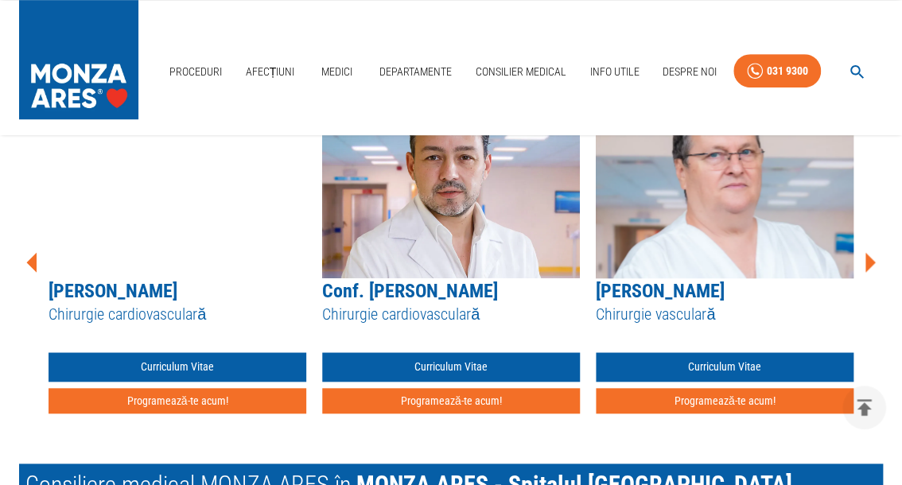
click at [869, 252] on icon at bounding box center [871, 262] width 10 height 20
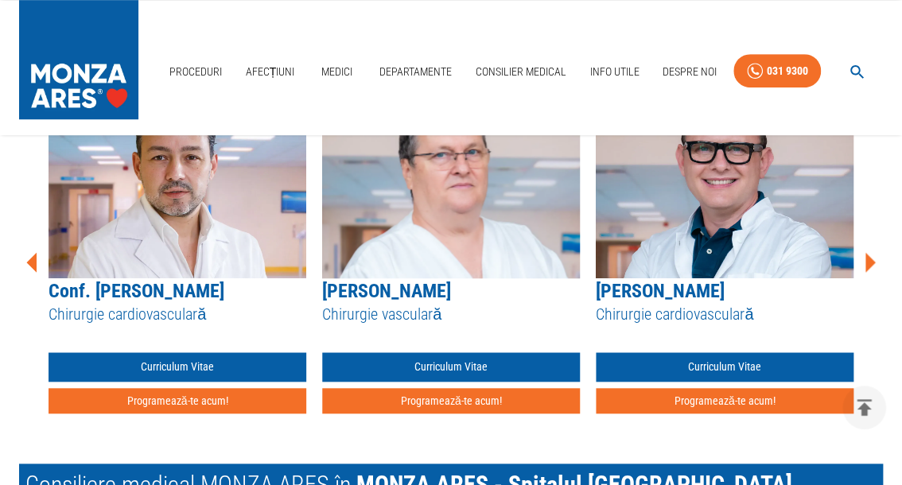
click at [869, 252] on icon at bounding box center [871, 262] width 10 height 20
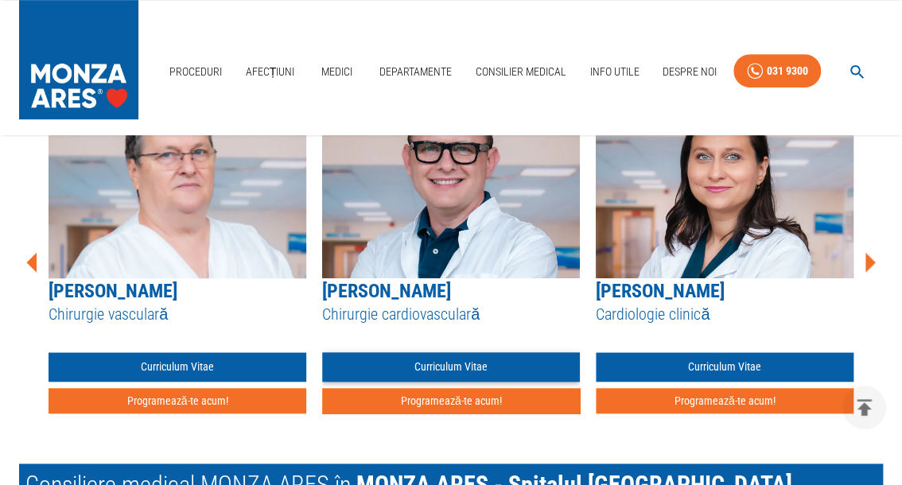
click at [427, 353] on link "Curriculum Vitae" at bounding box center [451, 367] width 258 height 29
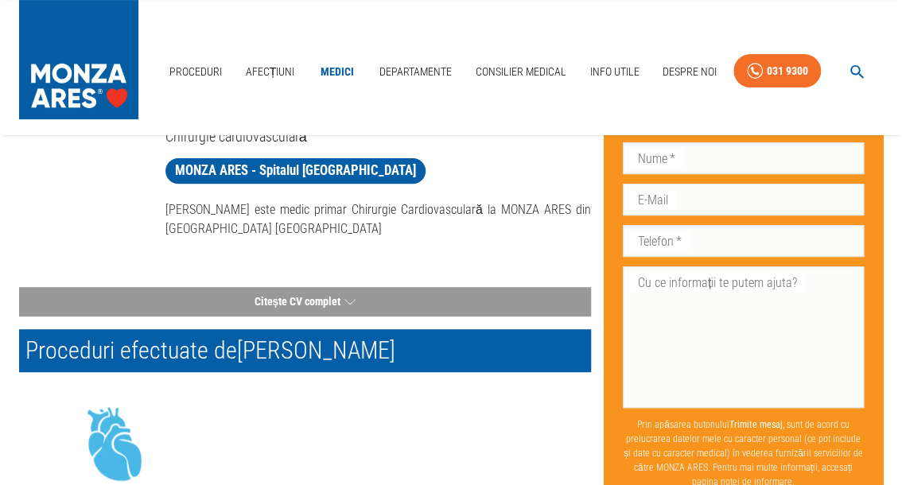
scroll to position [127, 0]
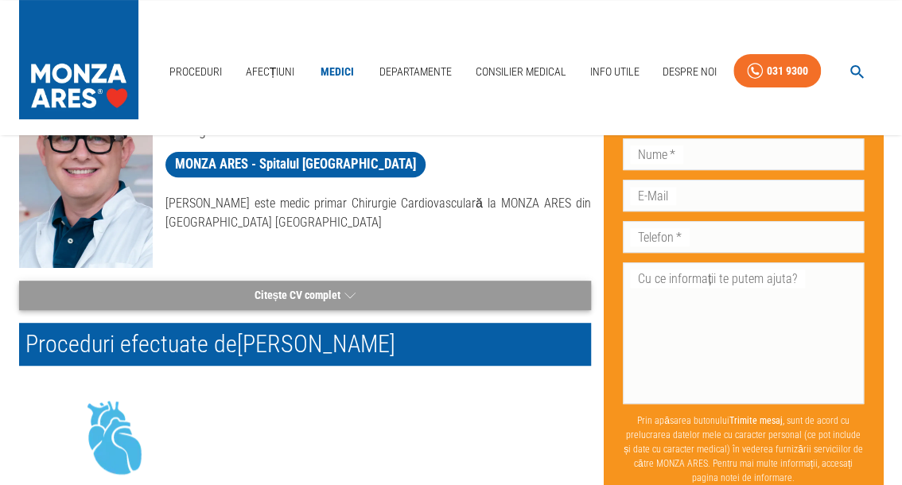
click at [311, 294] on button "Citește CV complet" at bounding box center [305, 295] width 572 height 29
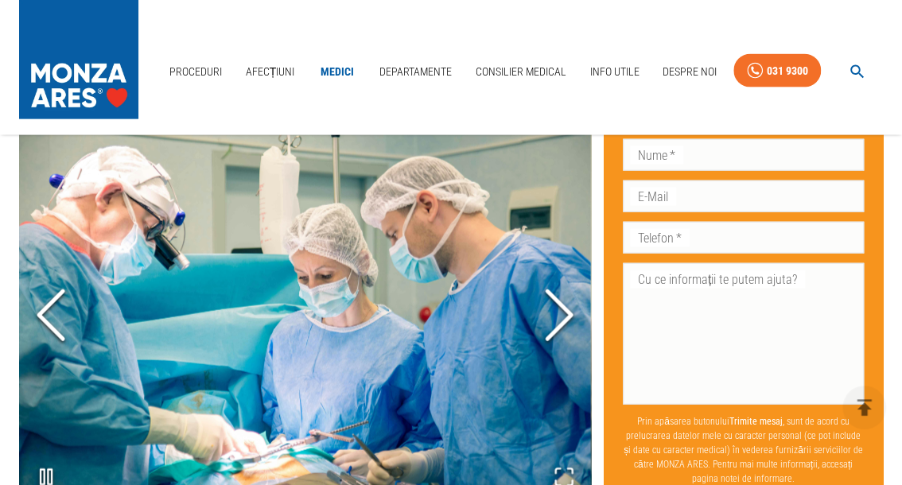
scroll to position [1337, 0]
